Goal: Task Accomplishment & Management: Manage account settings

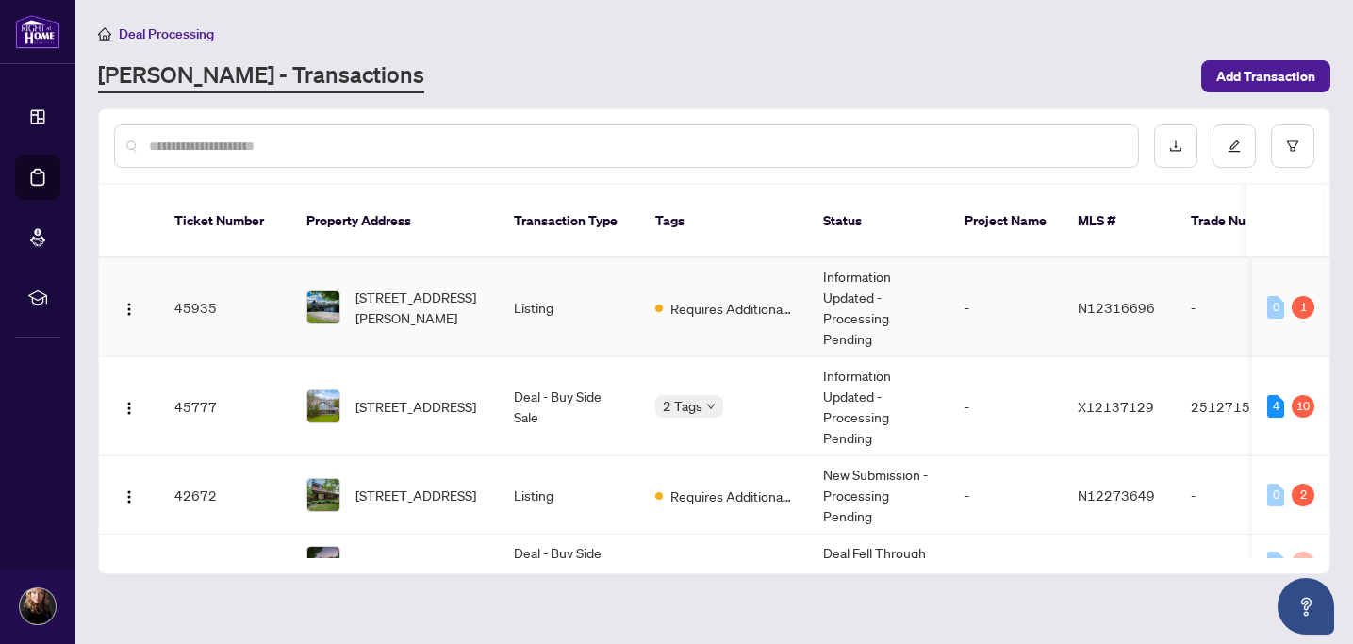
click at [412, 297] on span "[STREET_ADDRESS][PERSON_NAME]" at bounding box center [420, 307] width 128 height 41
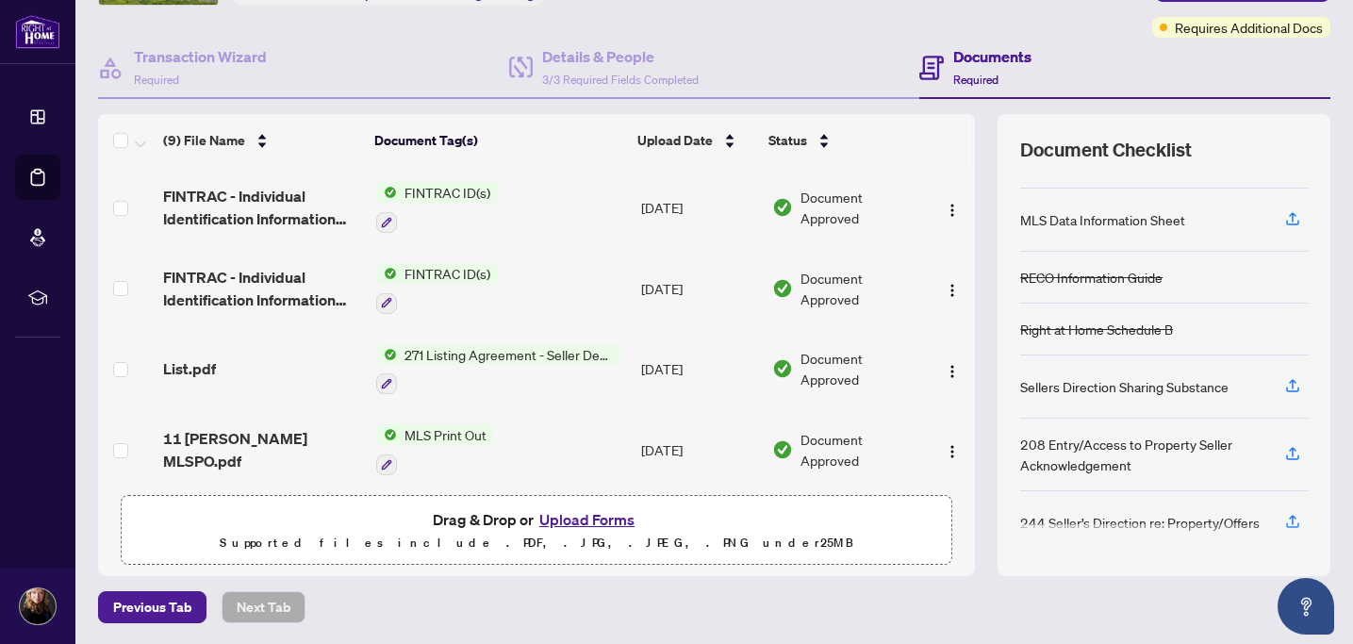
scroll to position [156, 0]
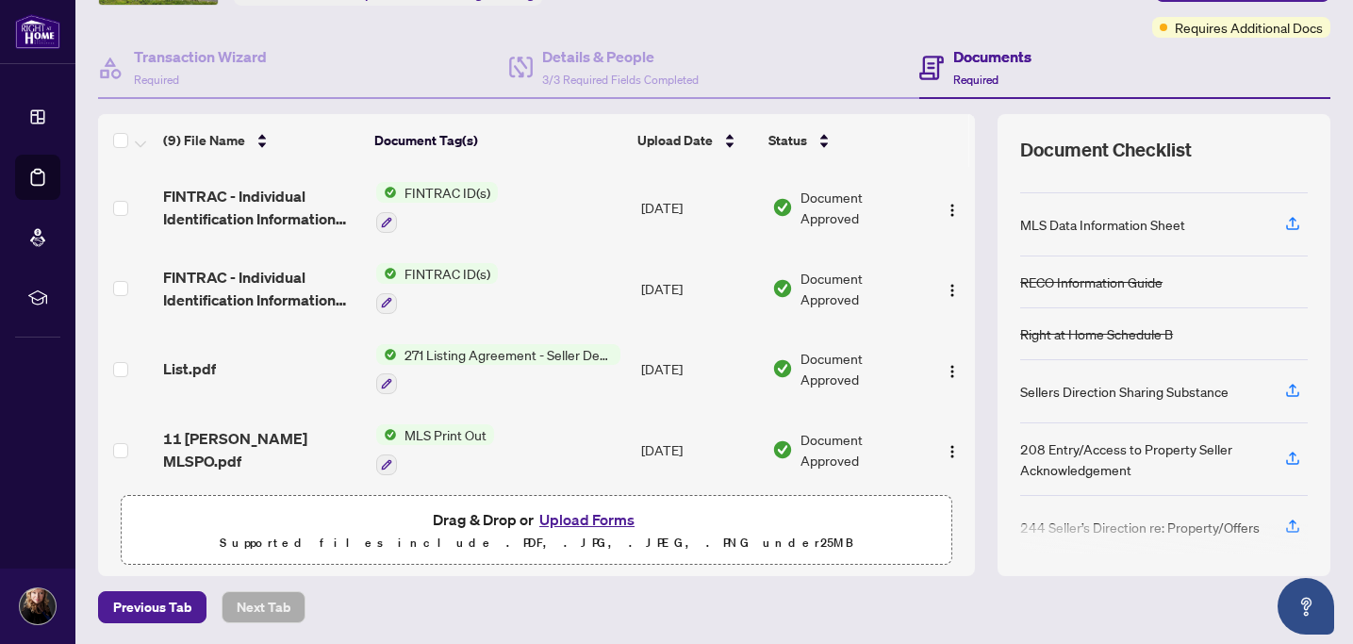
click at [583, 519] on button "Upload Forms" at bounding box center [587, 519] width 107 height 25
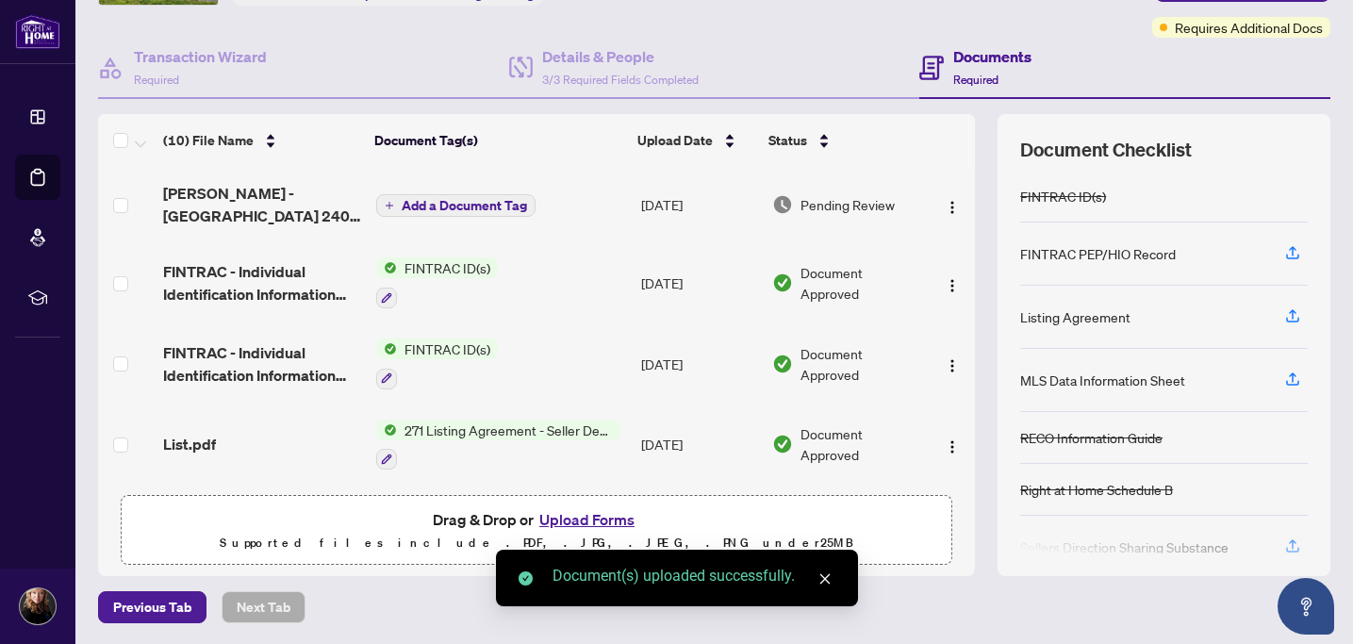
scroll to position [0, 0]
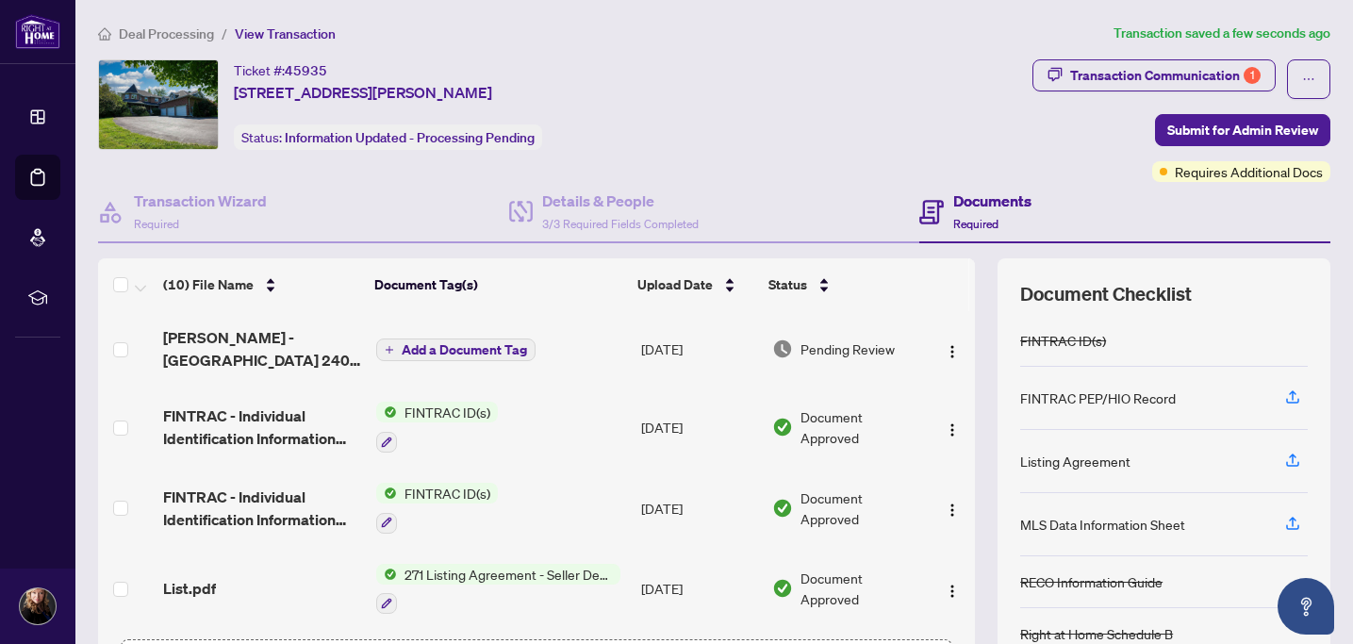
click at [449, 352] on span "Add a Document Tag" at bounding box center [464, 349] width 125 height 13
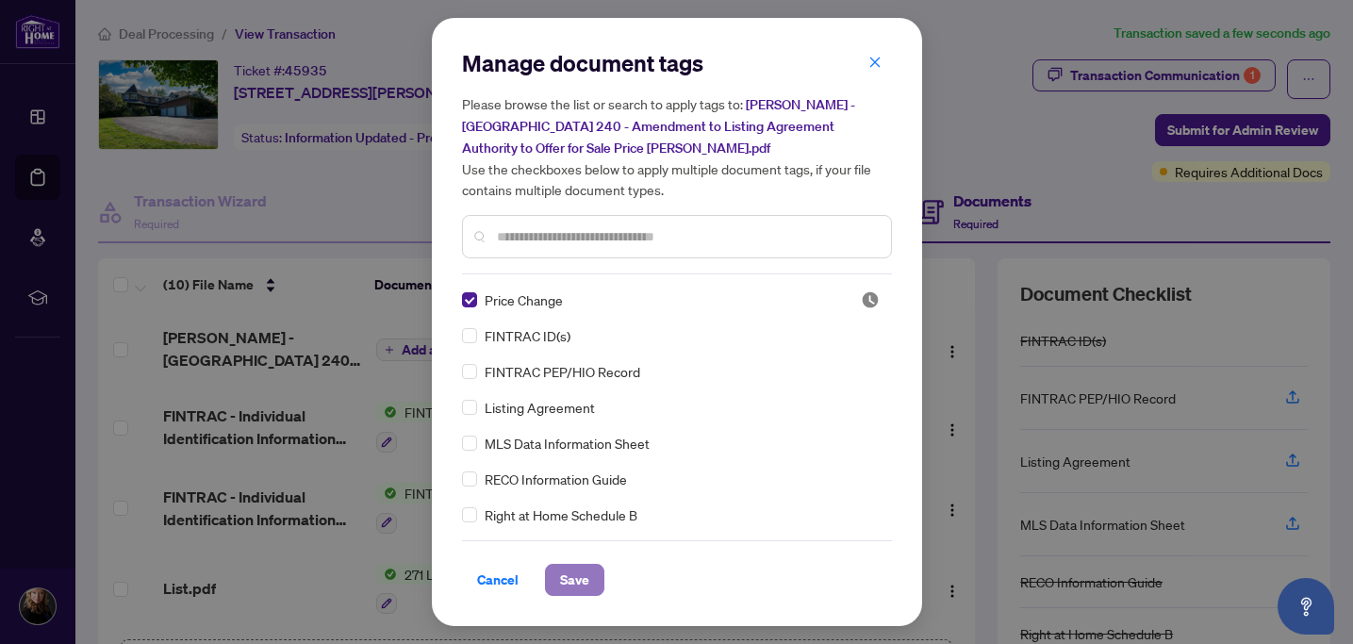
click at [577, 589] on span "Save" at bounding box center [574, 580] width 29 height 30
